Goal: Task Accomplishment & Management: Complete application form

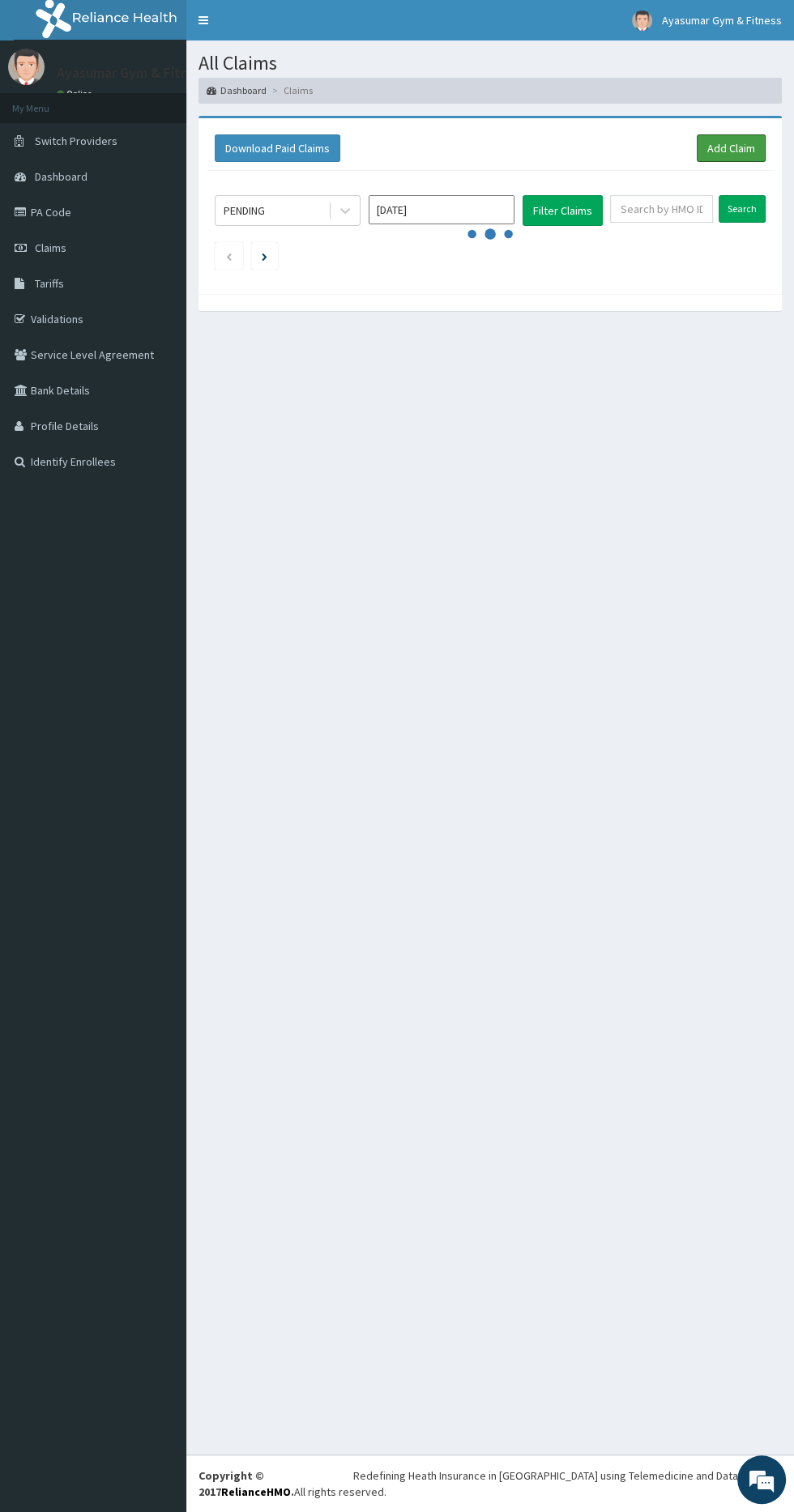
click at [717, 151] on link "Add Claim" at bounding box center [731, 148] width 69 height 27
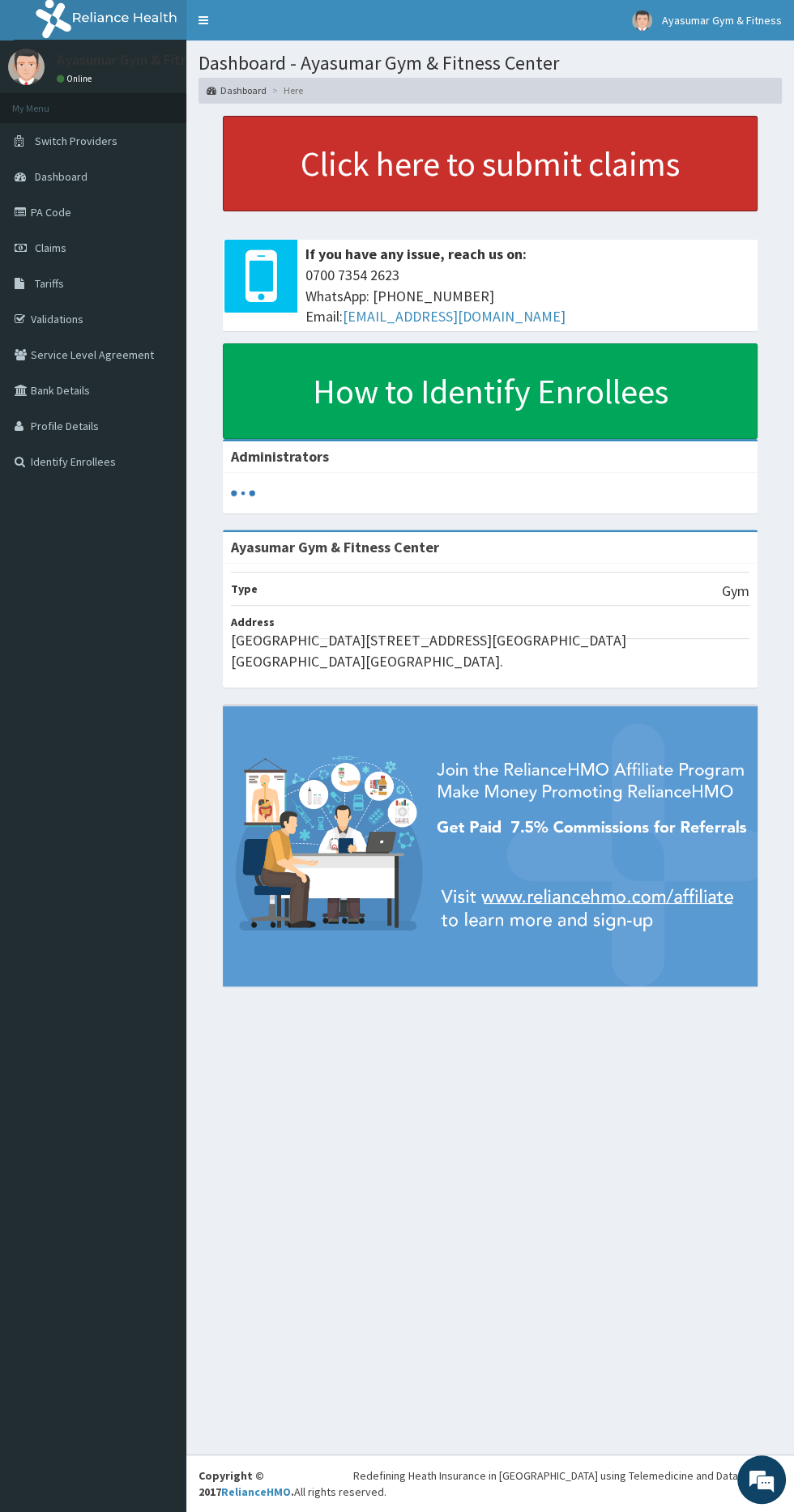
click at [289, 141] on link "Click here to submit claims" at bounding box center [489, 164] width 534 height 96
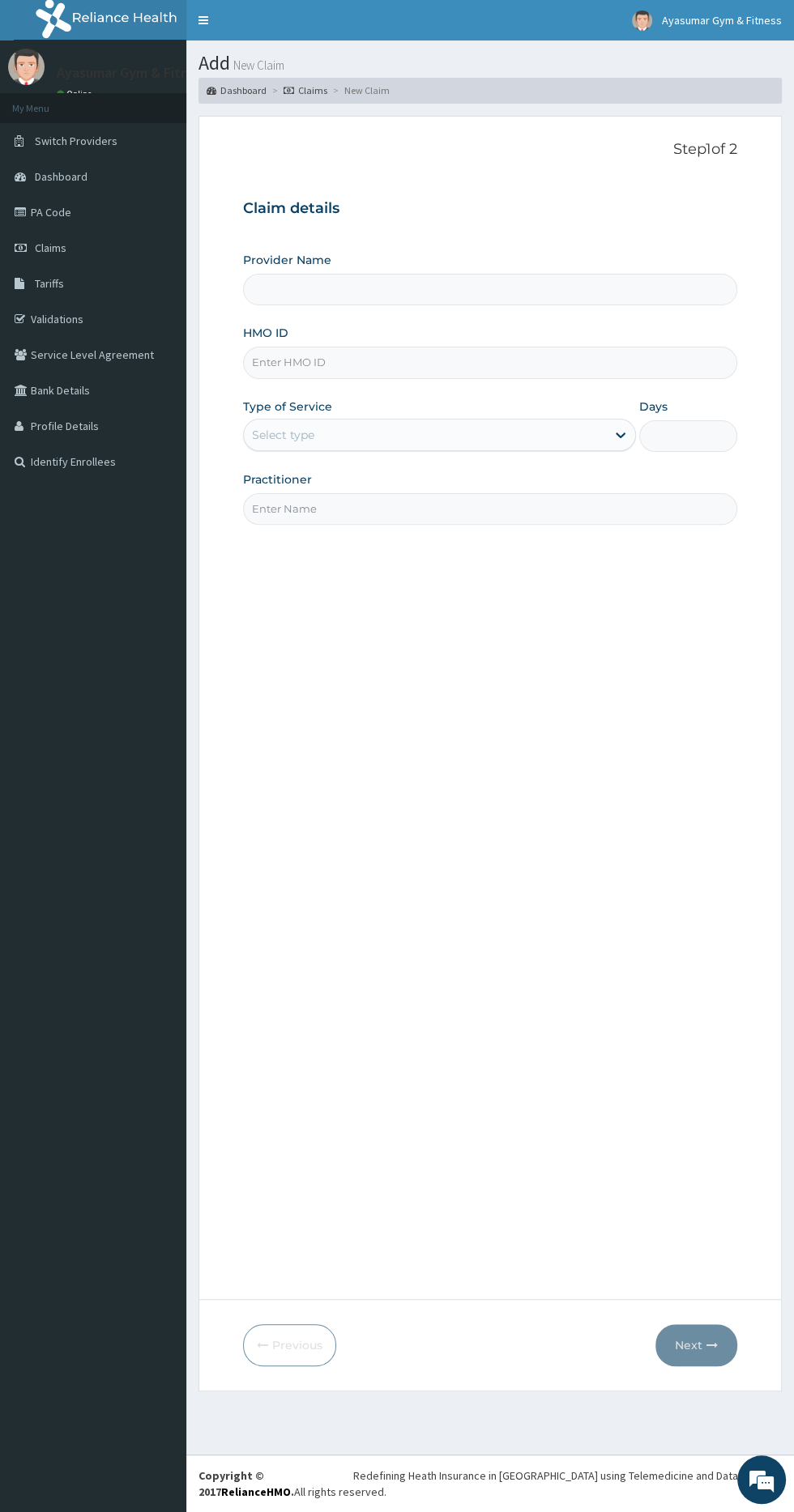
click at [263, 330] on label "HMO ID" at bounding box center [266, 332] width 45 height 17
click at [263, 347] on input "HMO ID" at bounding box center [490, 363] width 494 height 31
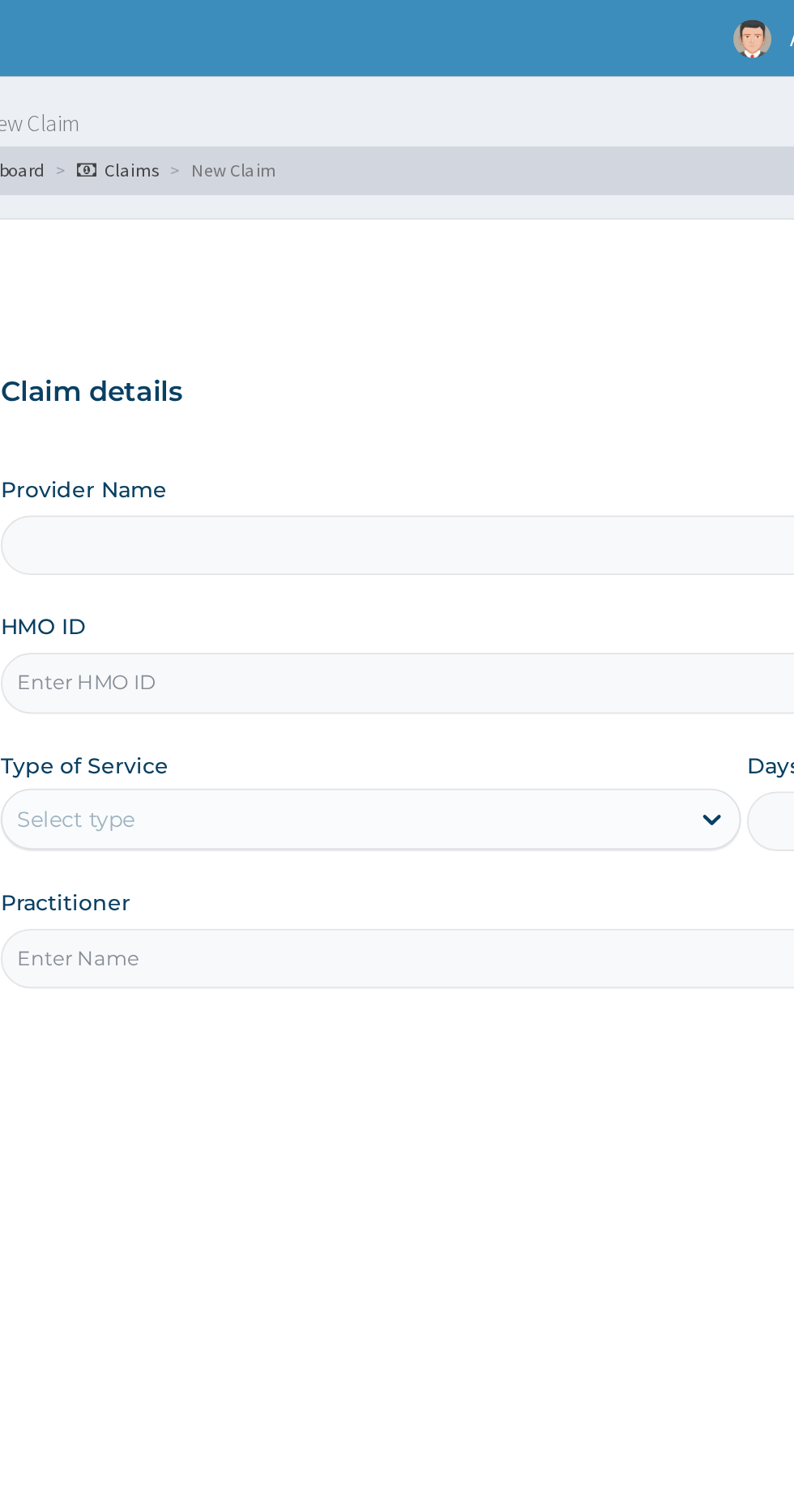
click at [387, 189] on div "Claim details Provider Name HMO ID Type of Service Select type Days Practitioner" at bounding box center [490, 354] width 494 height 340
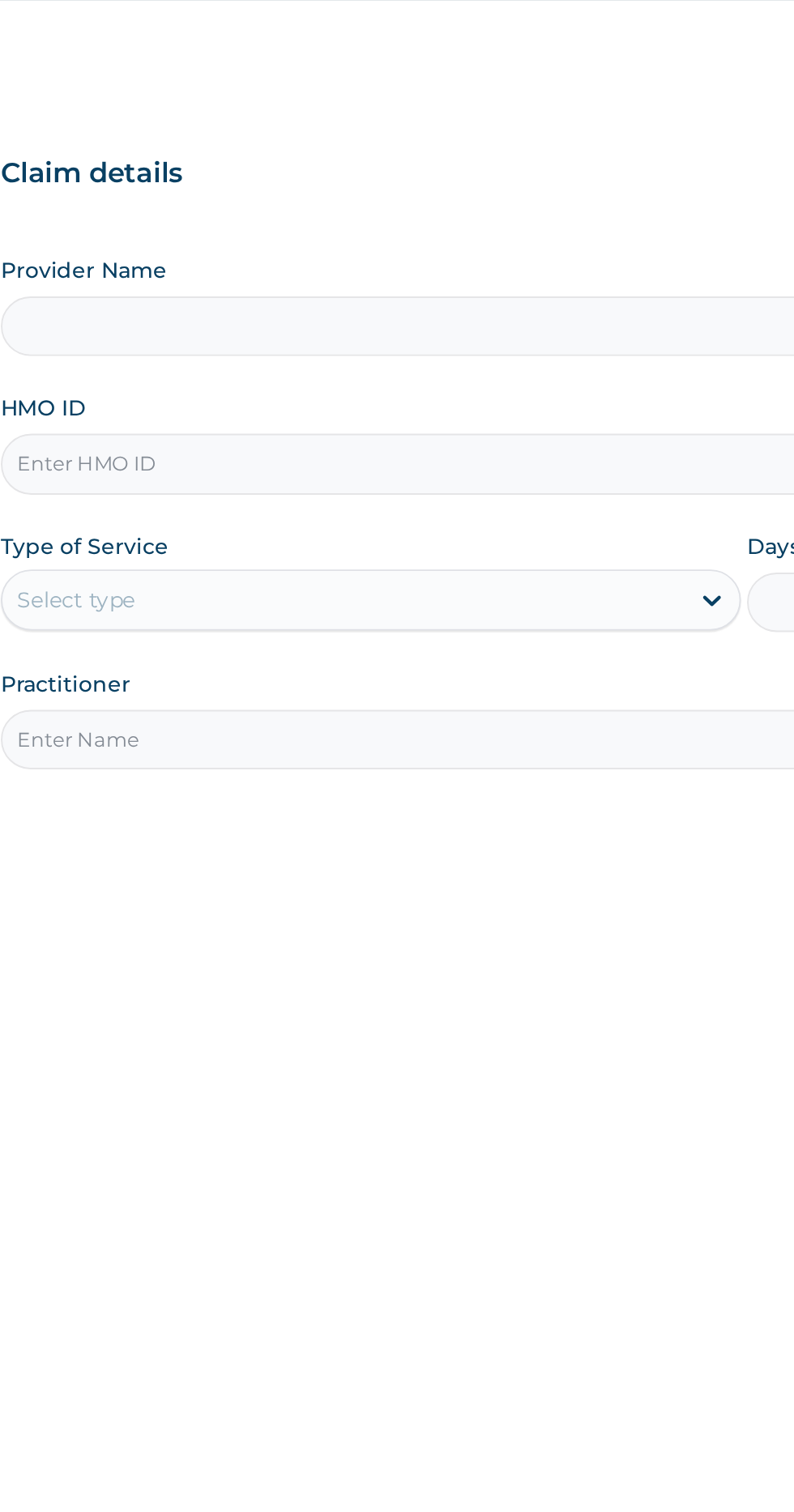
type input "Ayasumar Gym & Fitness Center"
type input "1"
click at [288, 364] on input "HMO ID" at bounding box center [490, 363] width 494 height 31
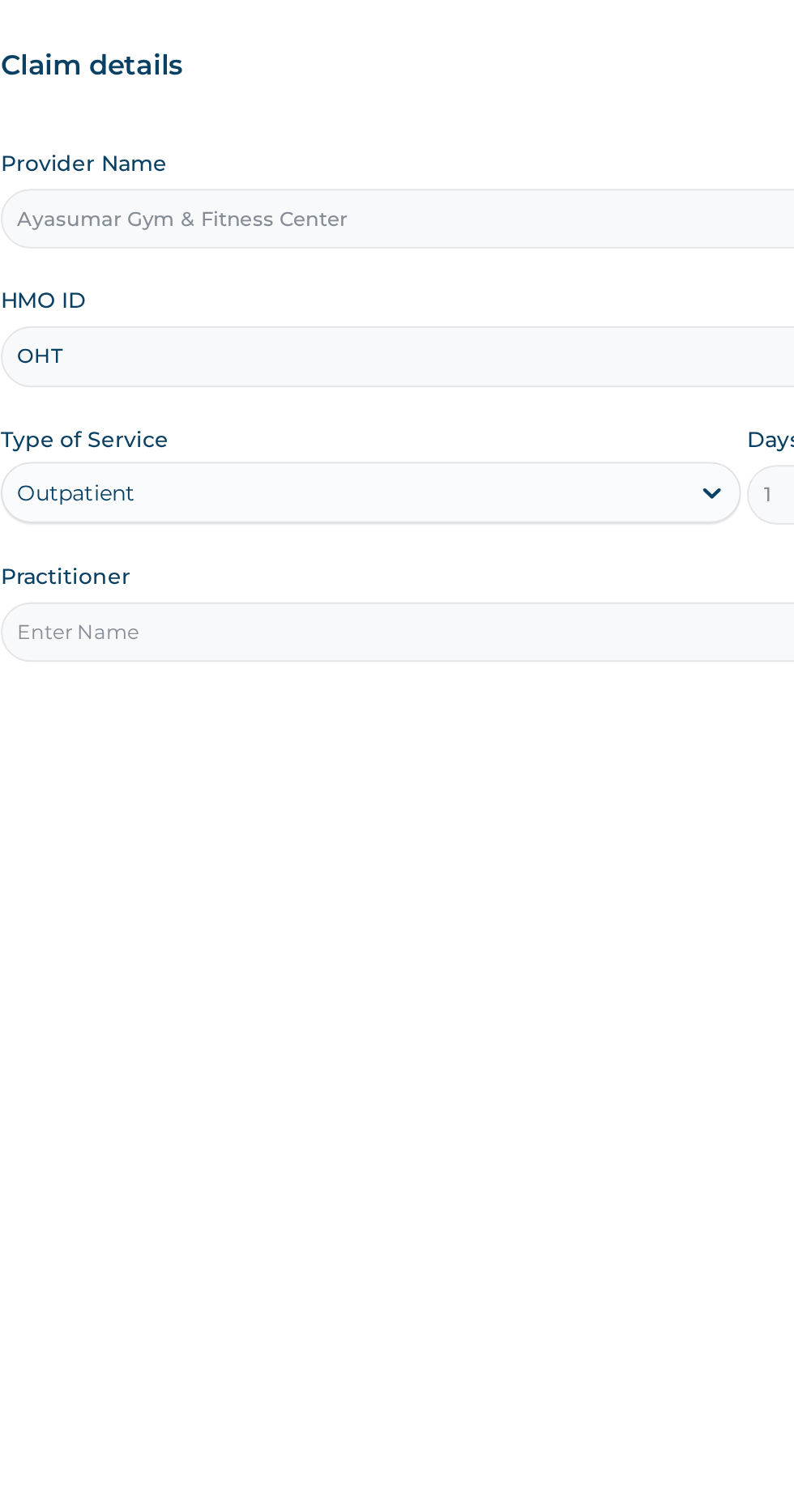
type input "OHT/12277/A"
click at [315, 508] on input "Practitioner" at bounding box center [490, 509] width 494 height 31
type input "COACH BEAM"
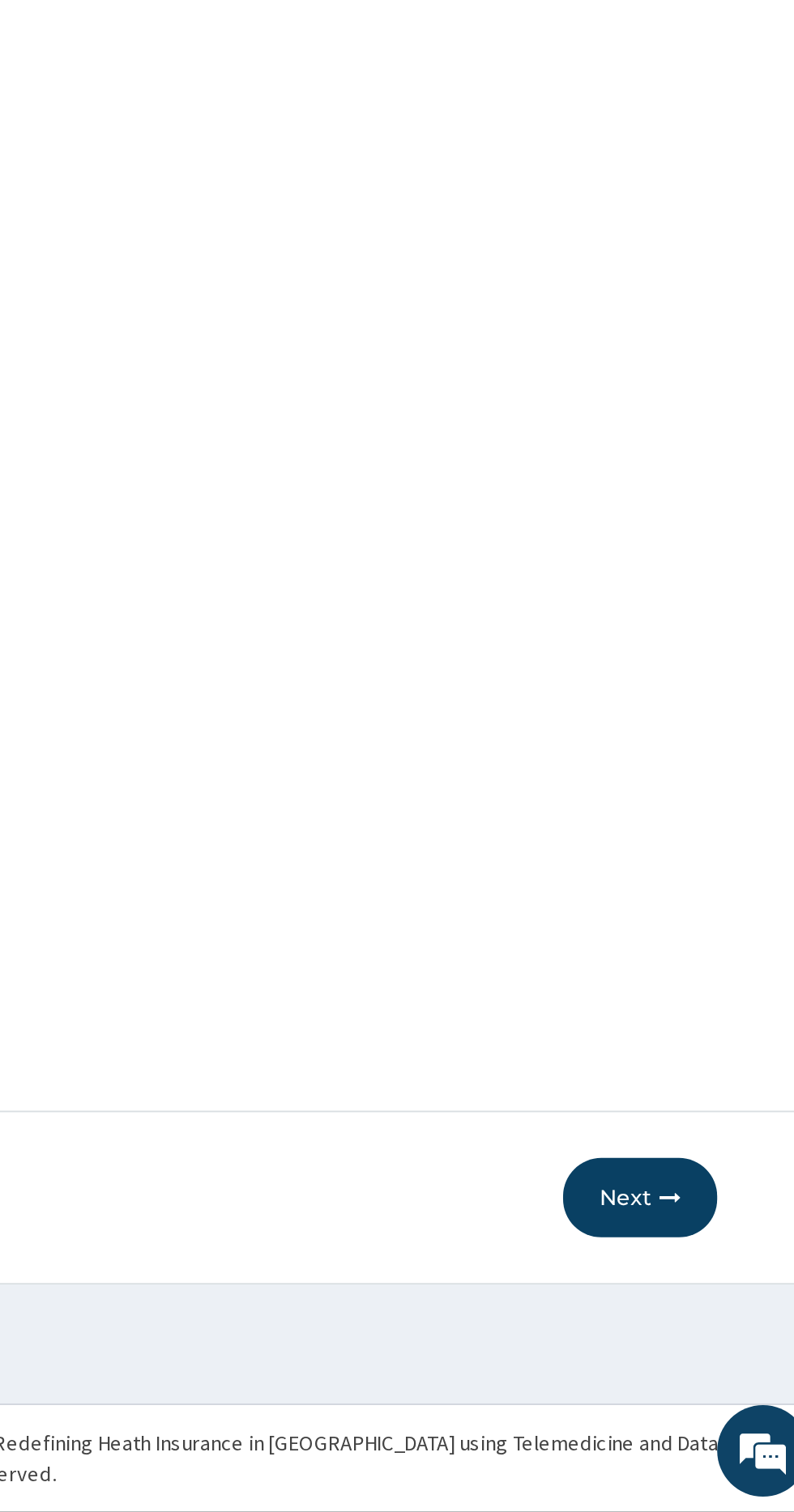
click at [710, 1344] on icon "button" at bounding box center [713, 1345] width 12 height 12
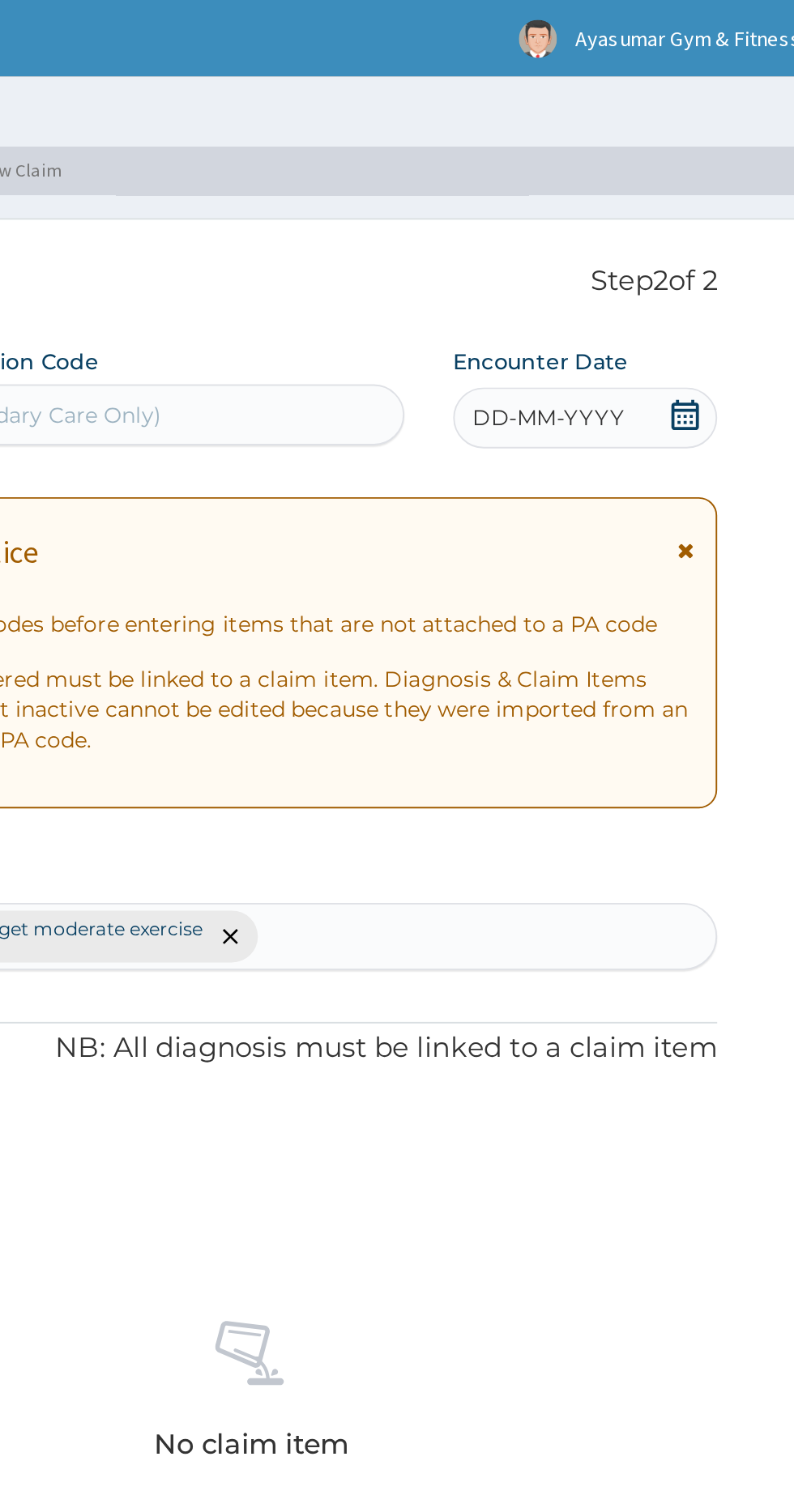
click at [716, 223] on icon at bounding box center [720, 220] width 17 height 17
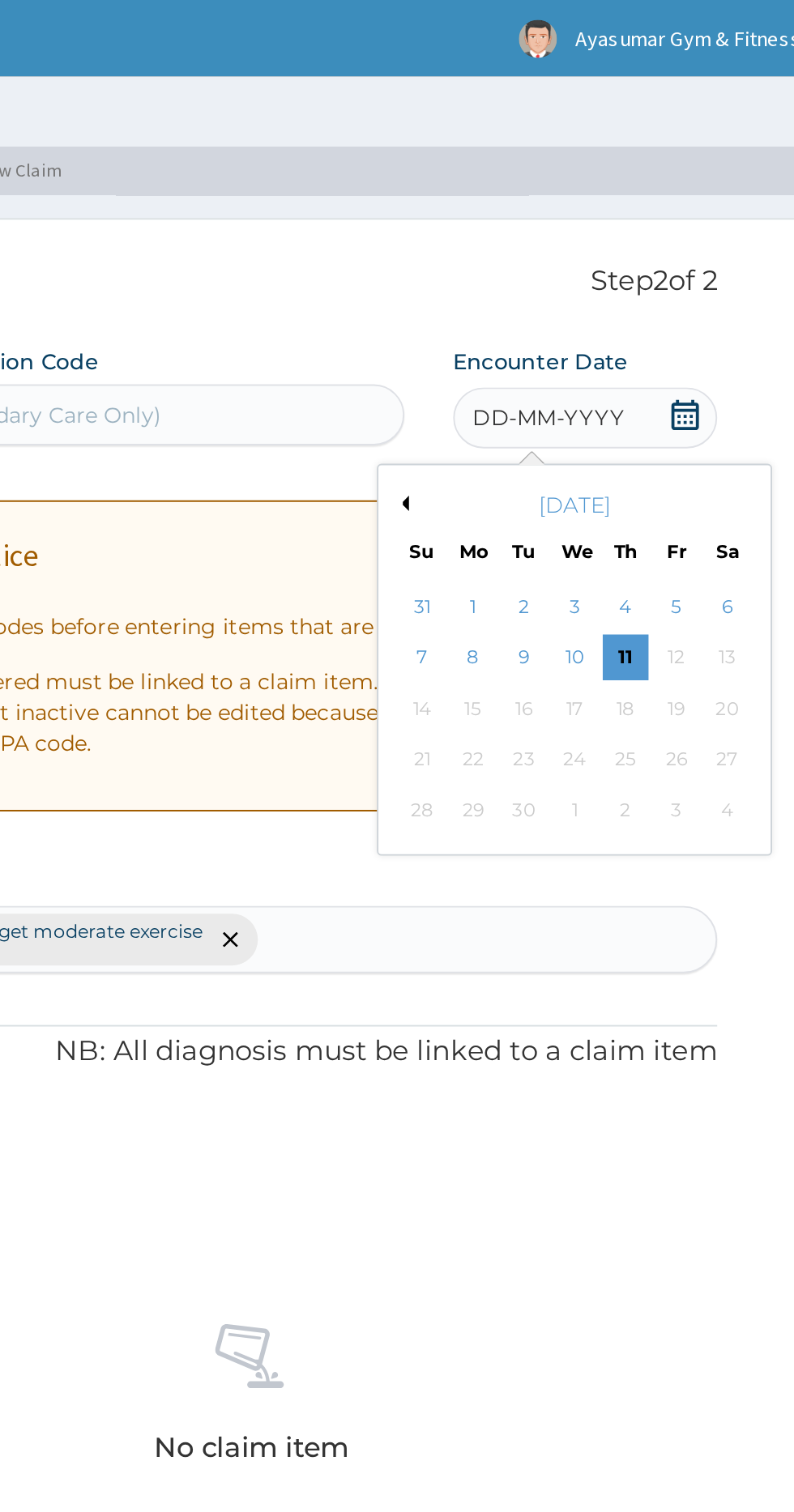
click at [688, 352] on div "11" at bounding box center [688, 350] width 25 height 24
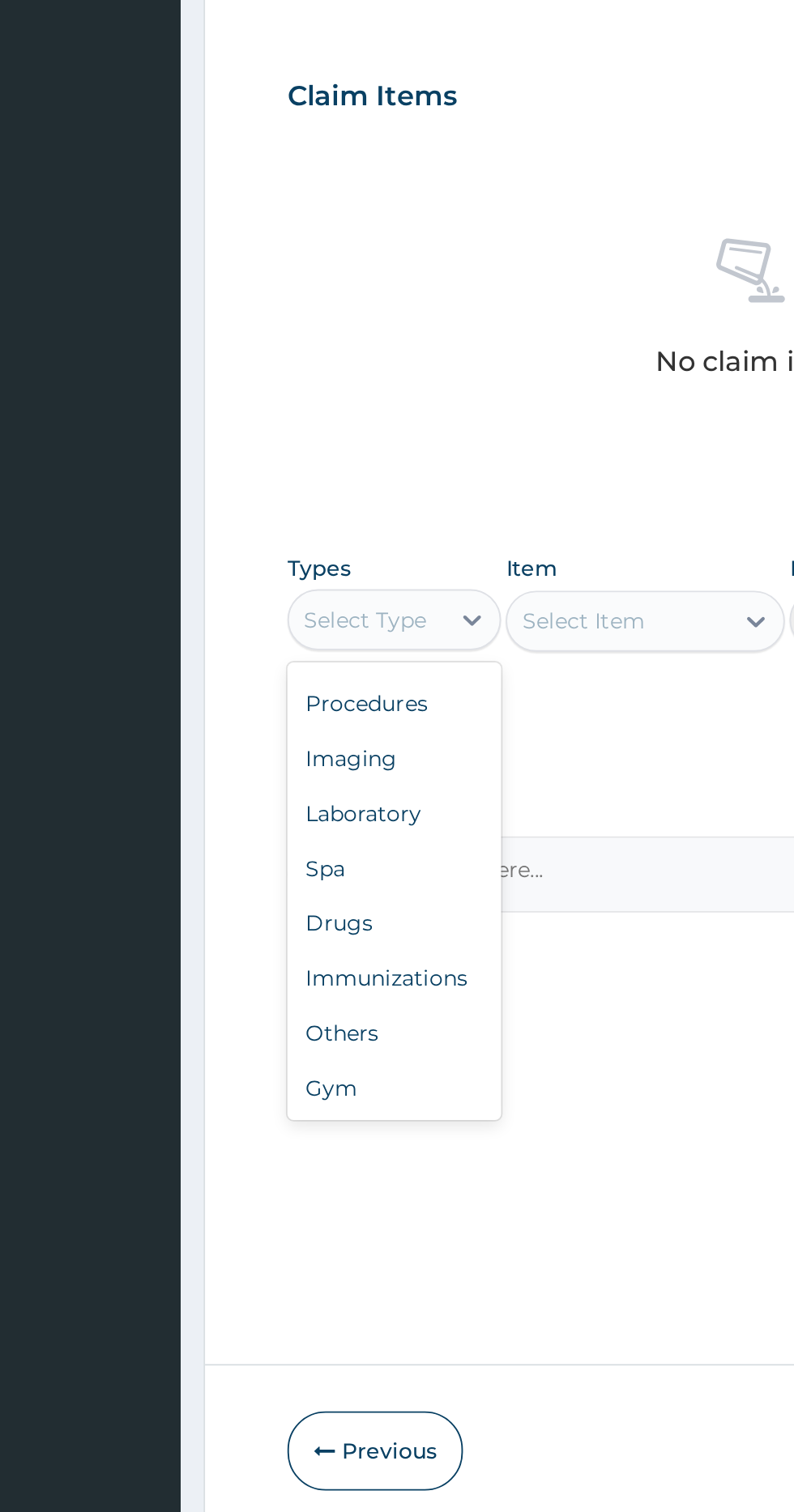
scroll to position [54, 0]
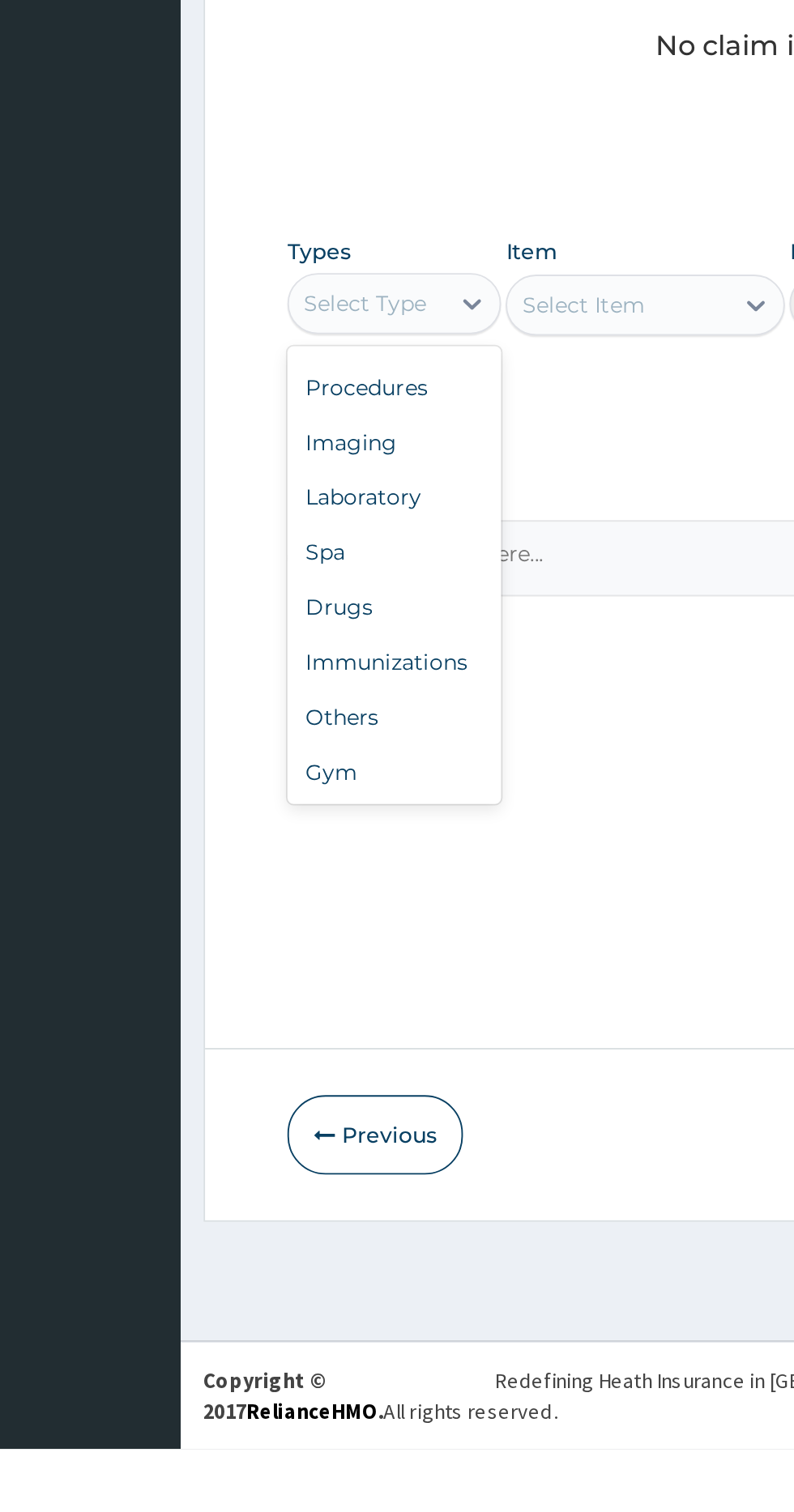
click at [308, 1138] on div "Gym" at bounding box center [300, 1152] width 114 height 29
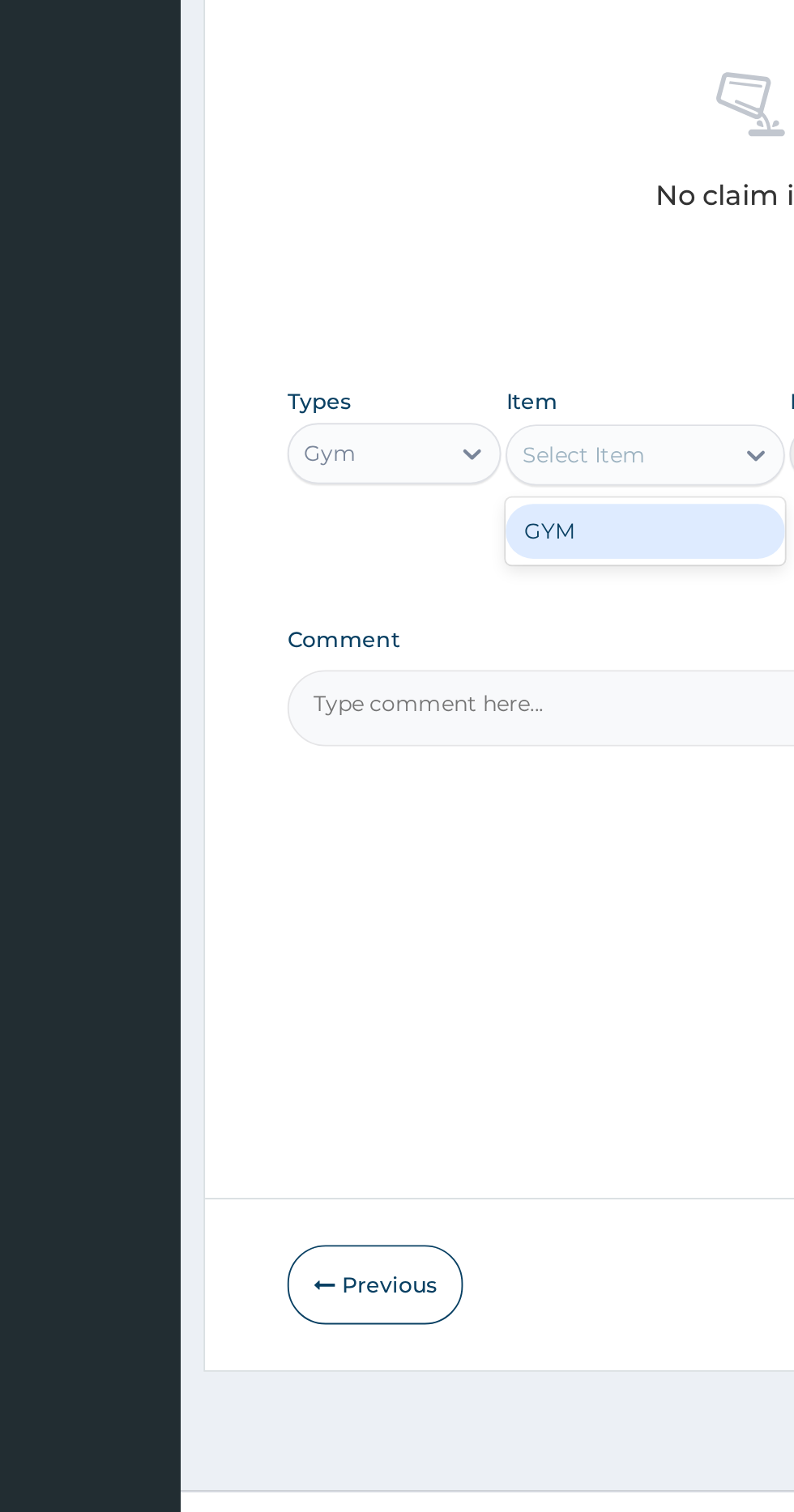
click at [440, 945] on div "GYM" at bounding box center [432, 946] width 148 height 29
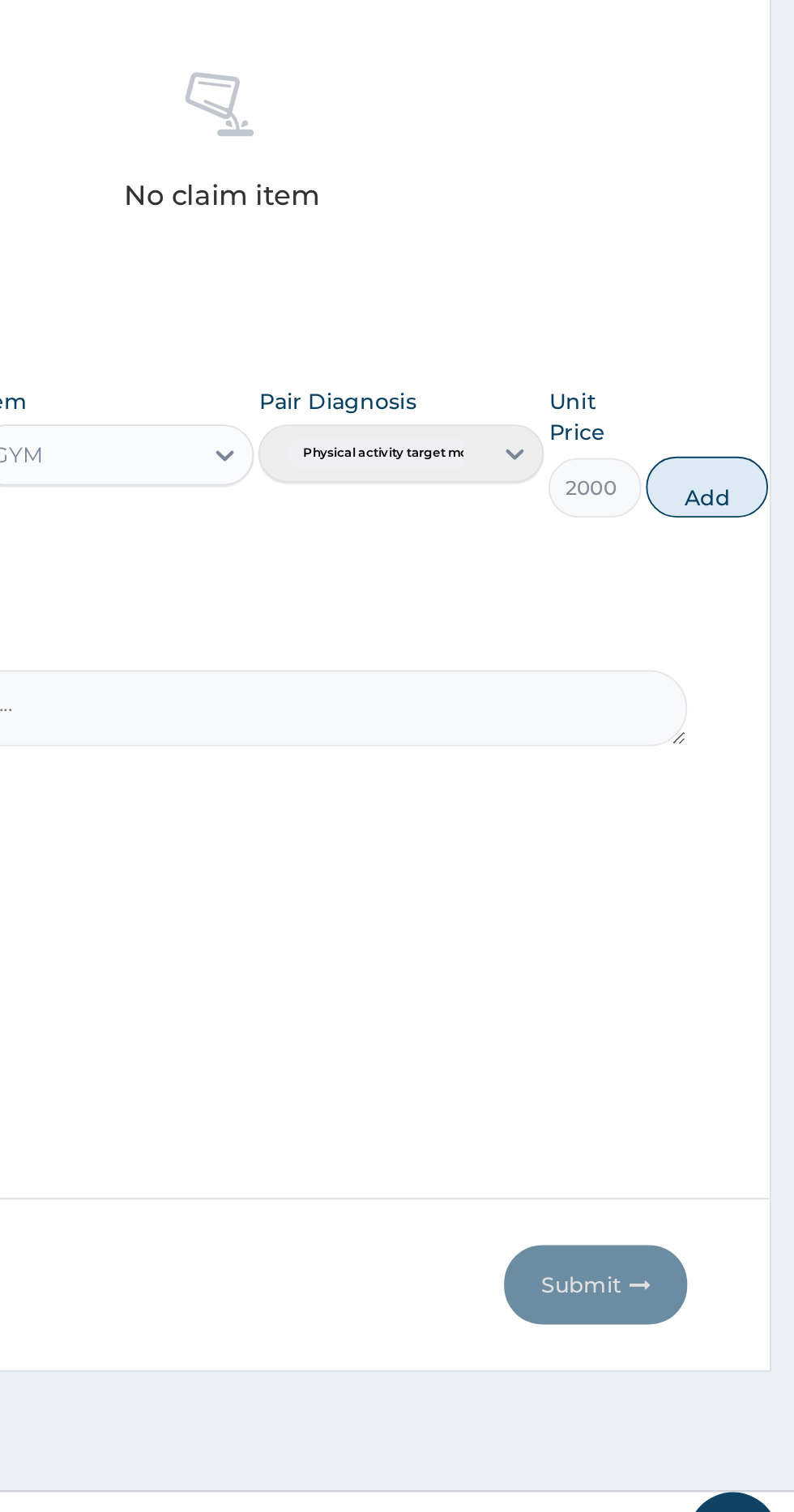
scroll to position [0, 0]
click at [747, 912] on button "Add" at bounding box center [748, 921] width 65 height 32
type input "0"
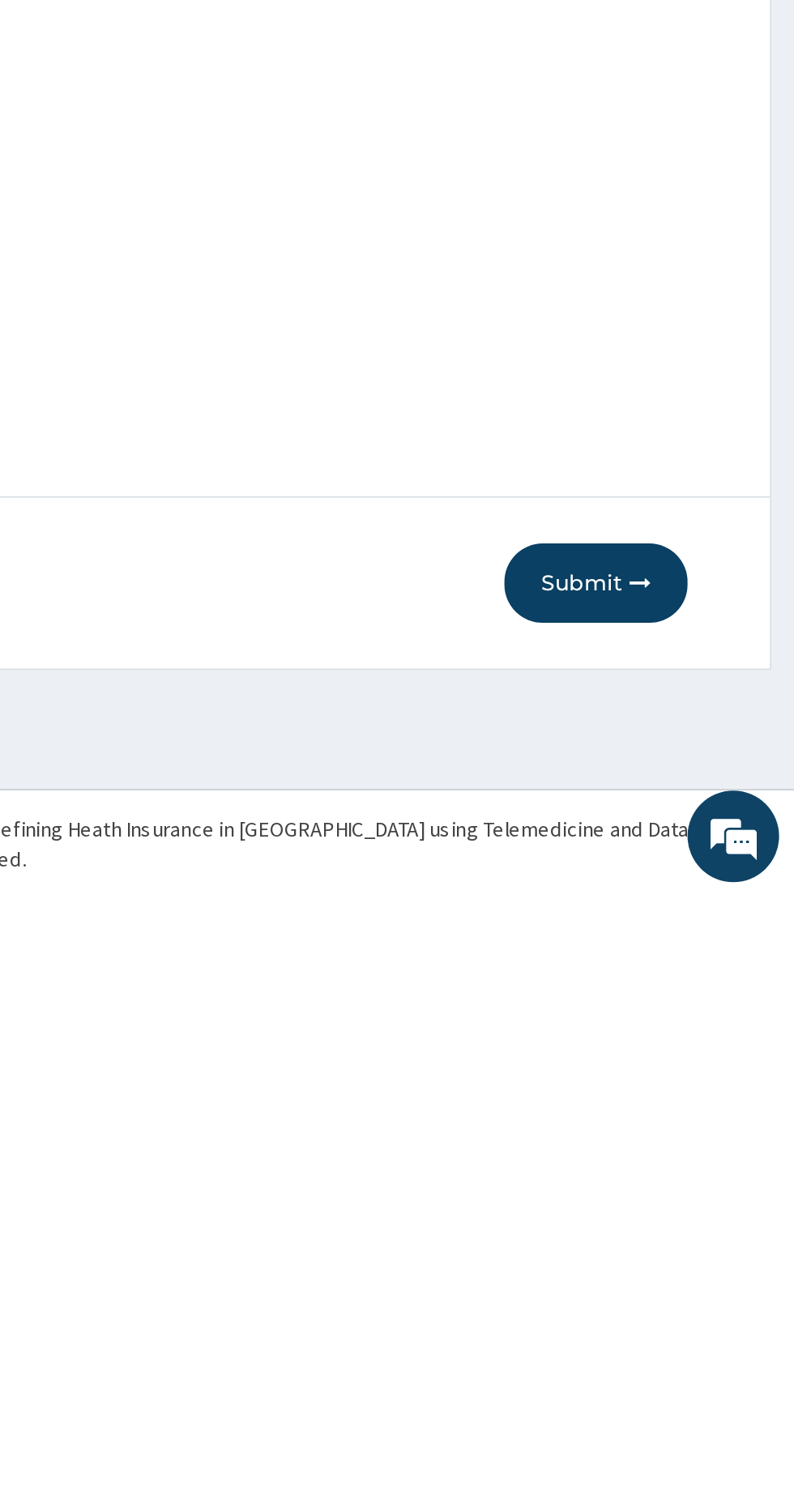
click at [703, 1342] on button "Submit" at bounding box center [688, 1344] width 97 height 42
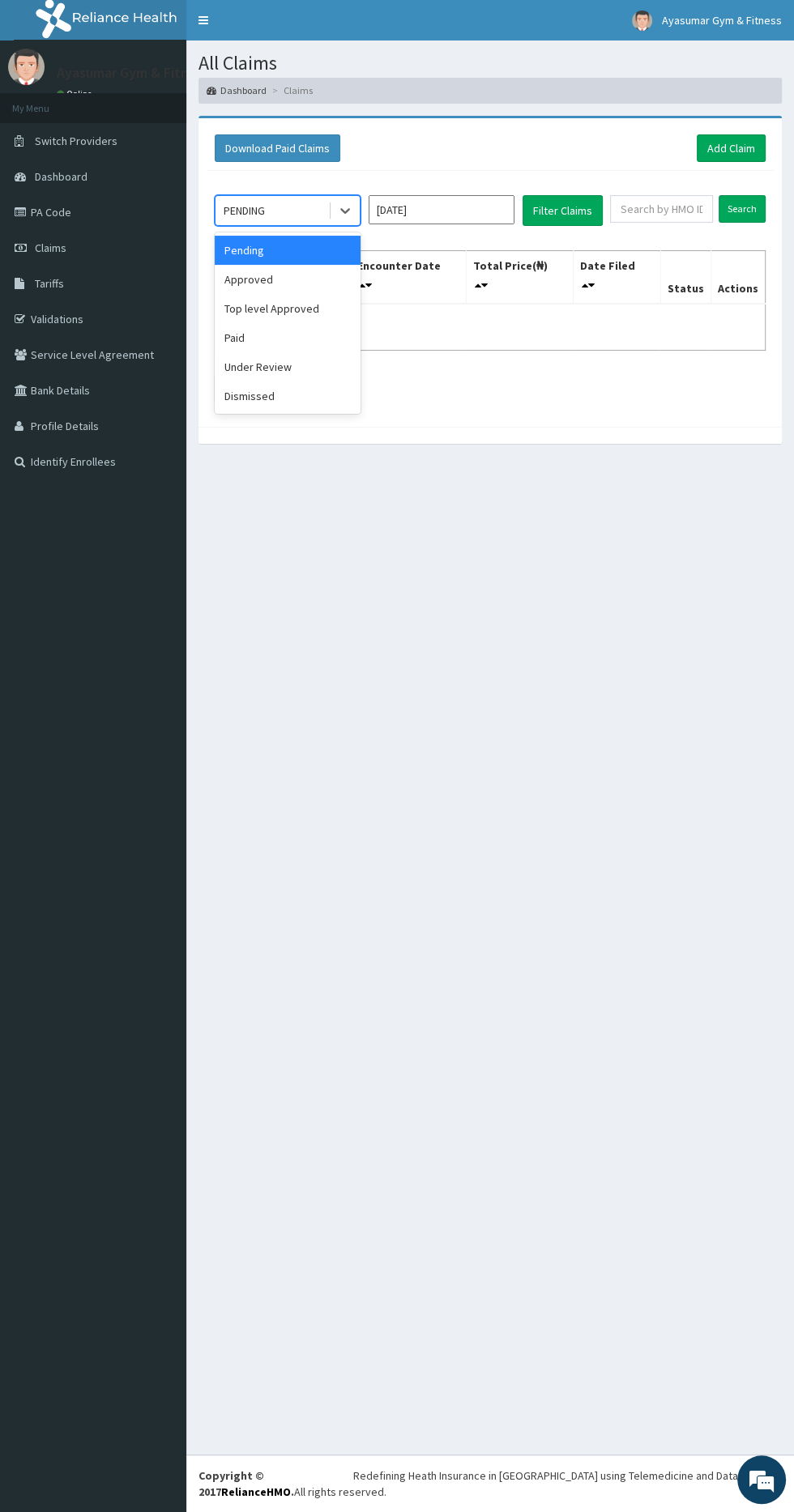
click at [311, 273] on div "Approved" at bounding box center [287, 279] width 146 height 29
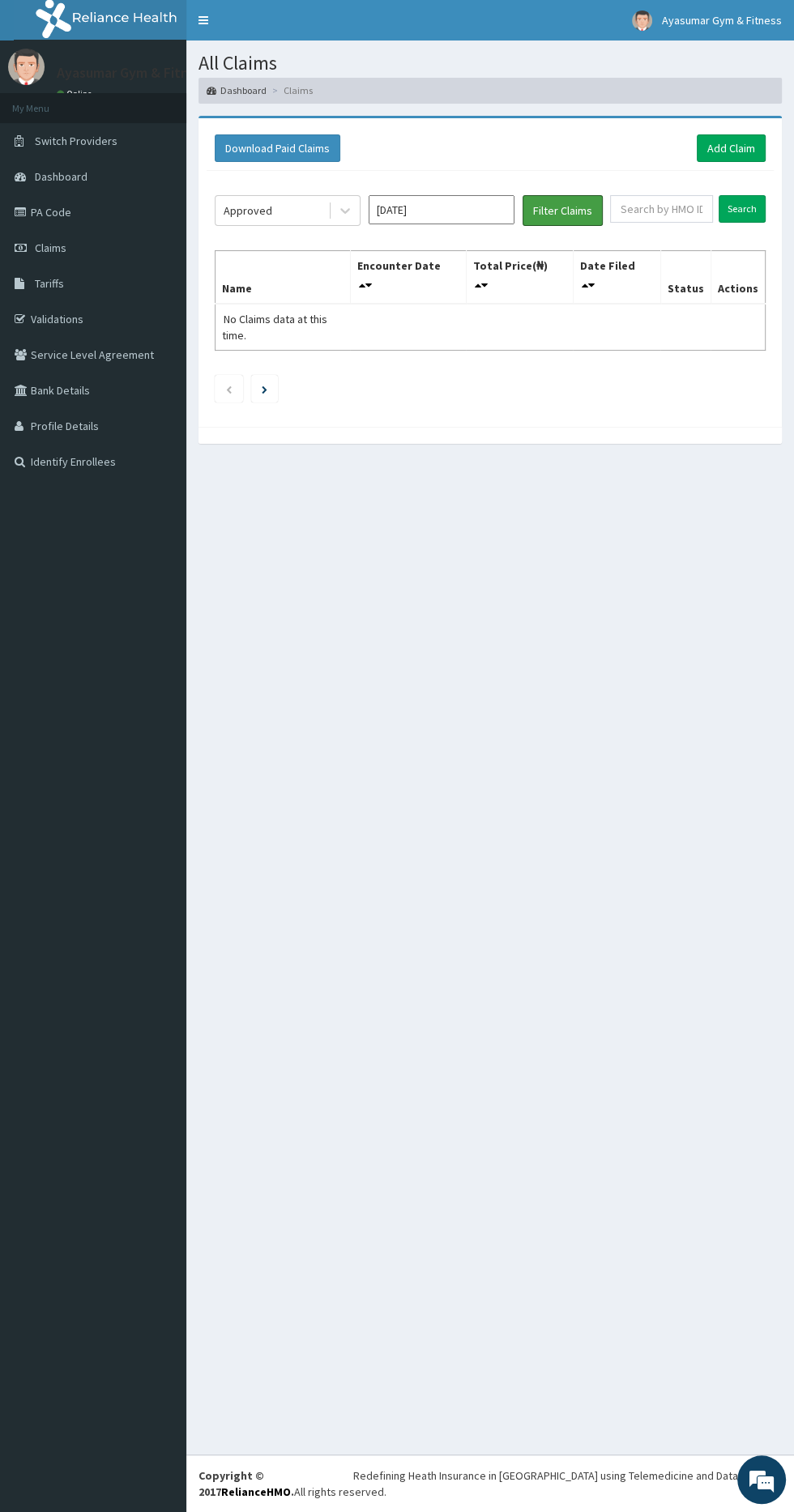
click at [593, 222] on button "Filter Claims" at bounding box center [563, 210] width 80 height 30
